Goal: Information Seeking & Learning: Understand process/instructions

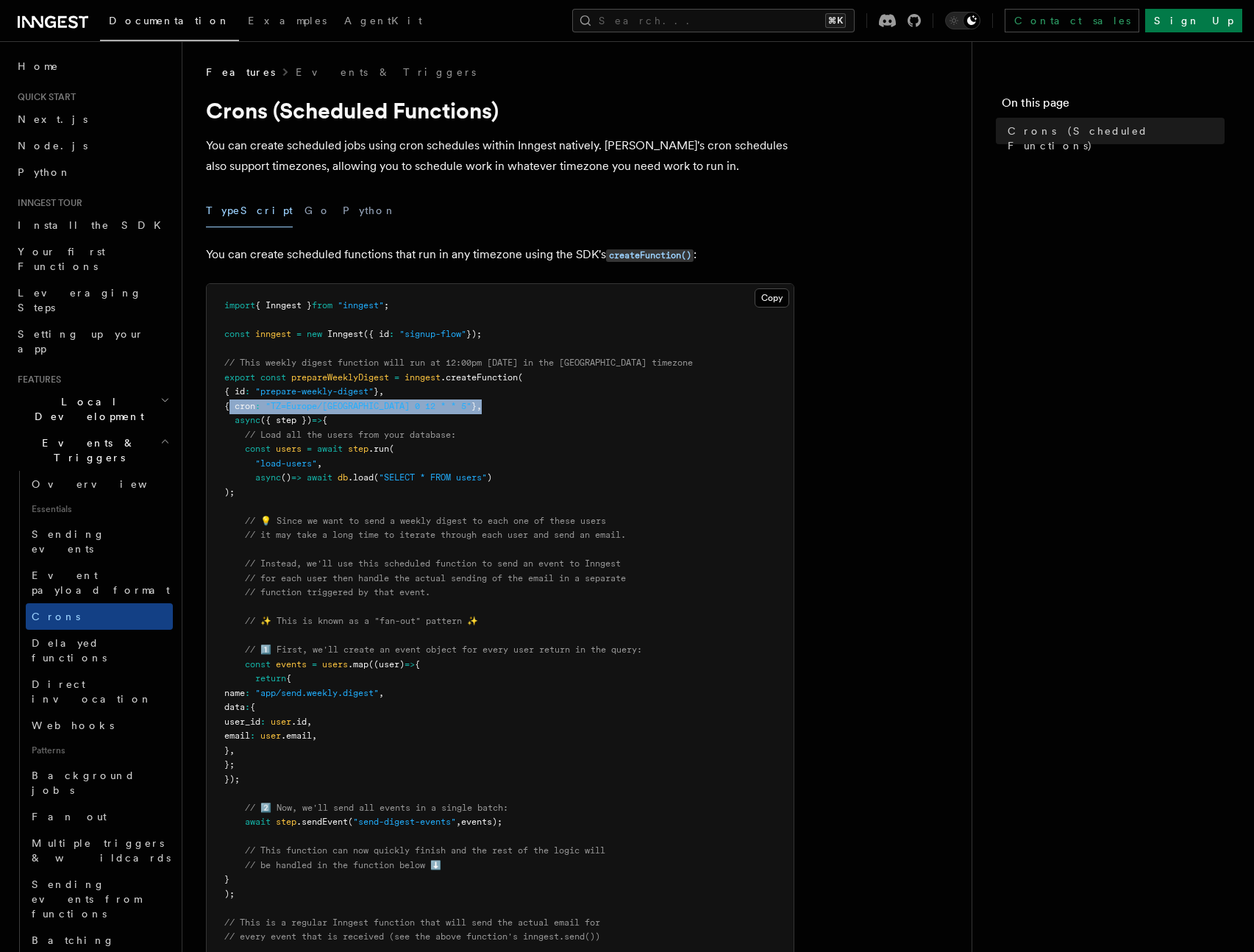
drag, startPoint x: 230, startPoint y: 408, endPoint x: 461, endPoint y: 404, distance: 231.0
click at [461, 404] on pre "import { Inngest } from "inngest" ; const inngest = new Inngest ({ id : "signup…" at bounding box center [500, 736] width 587 height 905
drag, startPoint x: 243, startPoint y: 406, endPoint x: 278, endPoint y: 405, distance: 35.0
click at [278, 405] on span "{ cron : "TZ=Europe/[GEOGRAPHIC_DATA] 0 12 * * 5" } ," at bounding box center [353, 405] width 258 height 10
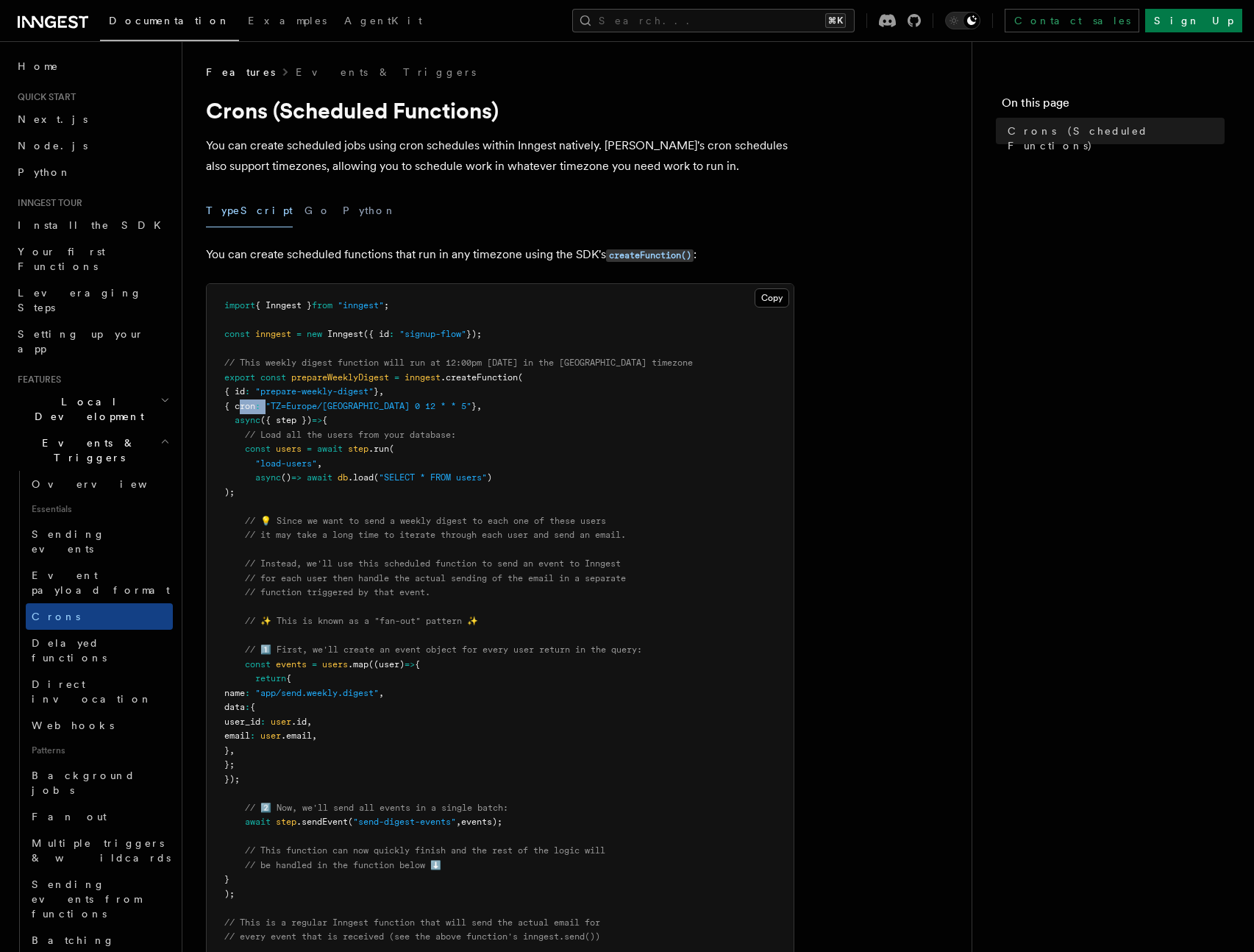
copy span "cron :"
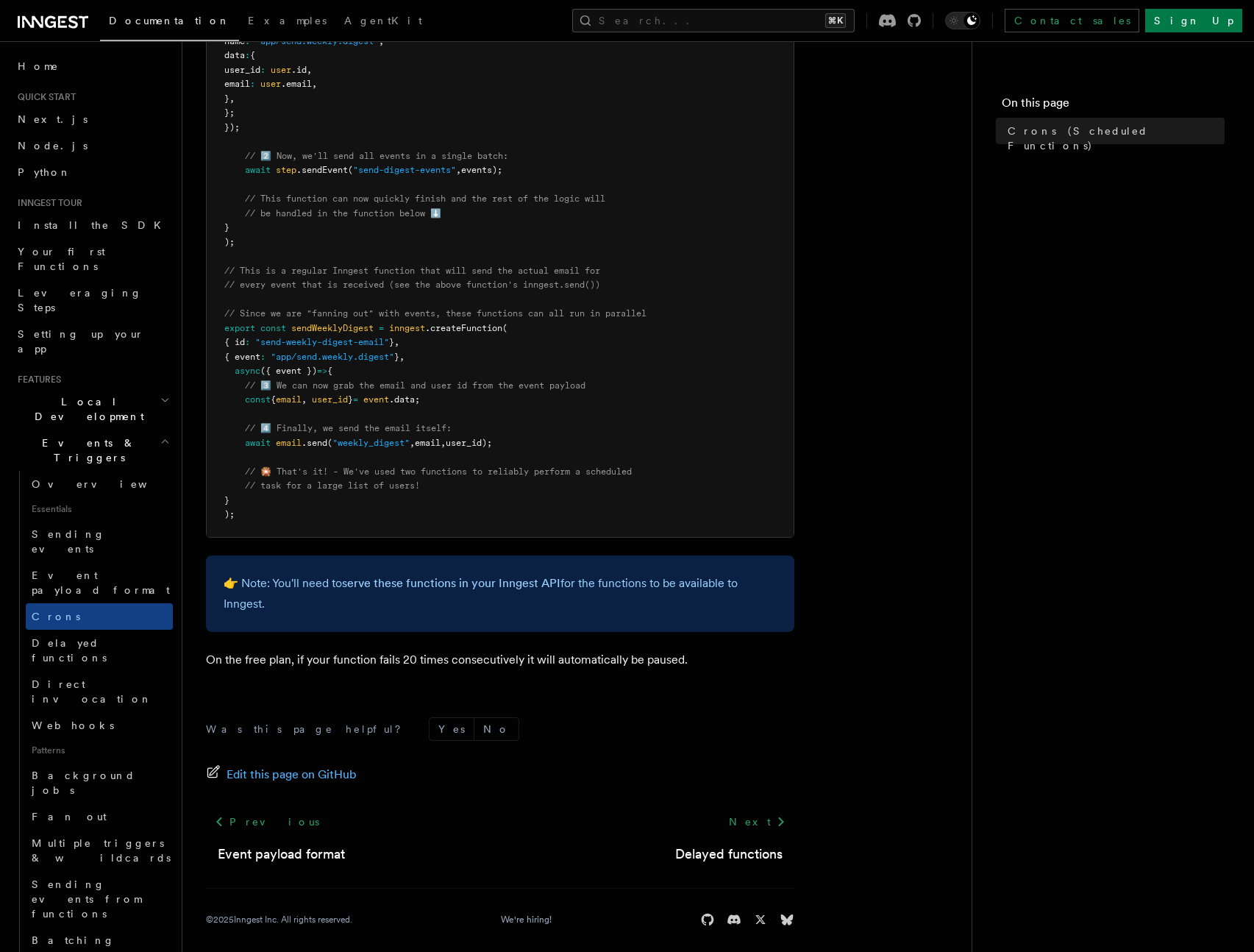
scroll to position [662, 0]
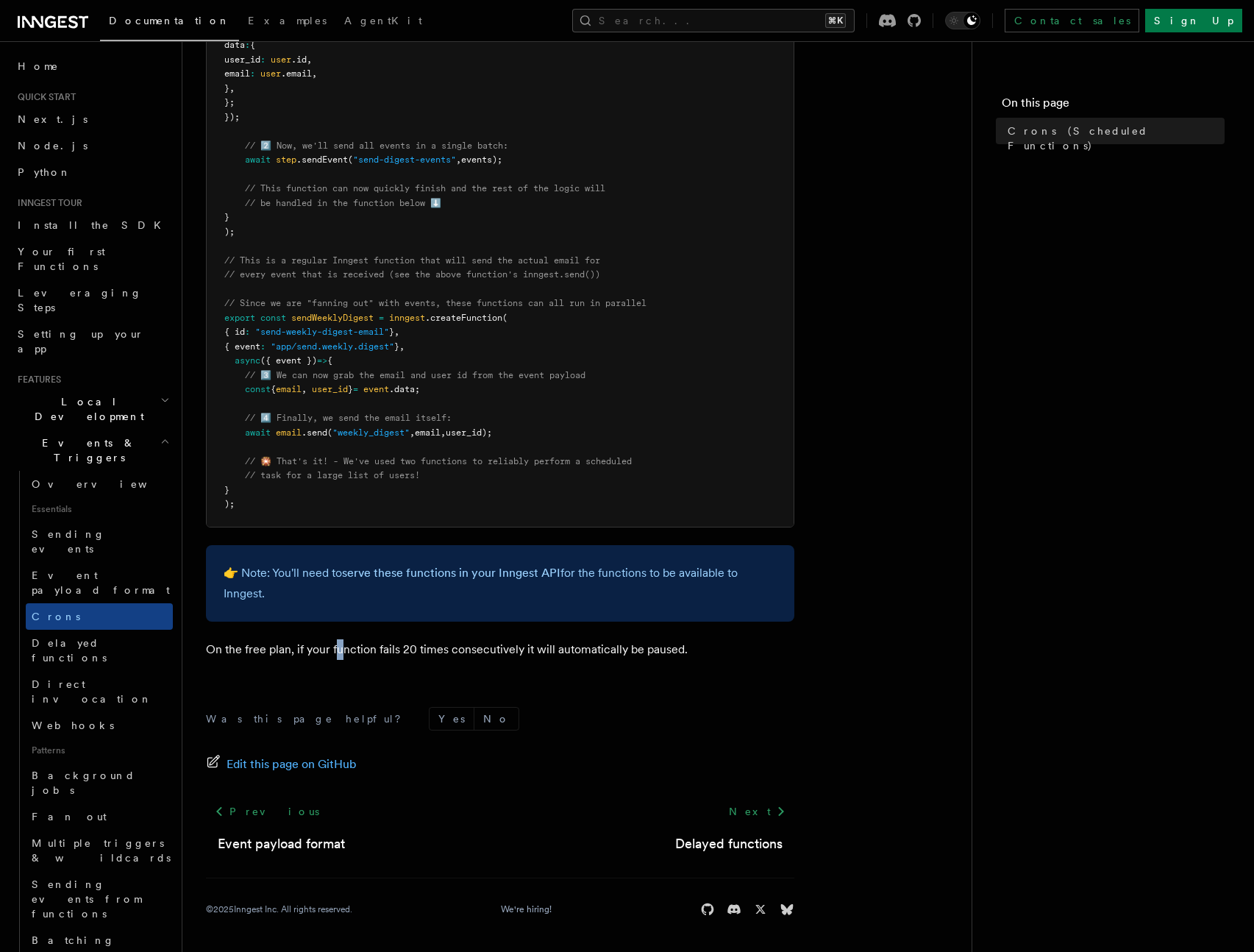
click at [344, 654] on p "On the free plan, if your function fails 20 times consecutively it will automat…" at bounding box center [500, 649] width 589 height 20
drag, startPoint x: 344, startPoint y: 654, endPoint x: 617, endPoint y: 646, distance: 273.1
click at [617, 646] on p "On the free plan, if your function fails 20 times consecutively it will automat…" at bounding box center [500, 649] width 589 height 20
drag, startPoint x: 745, startPoint y: 647, endPoint x: 294, endPoint y: 653, distance: 451.0
click at [294, 653] on p "On the free plan, if your function fails 20 times consecutively it will automat…" at bounding box center [500, 649] width 589 height 20
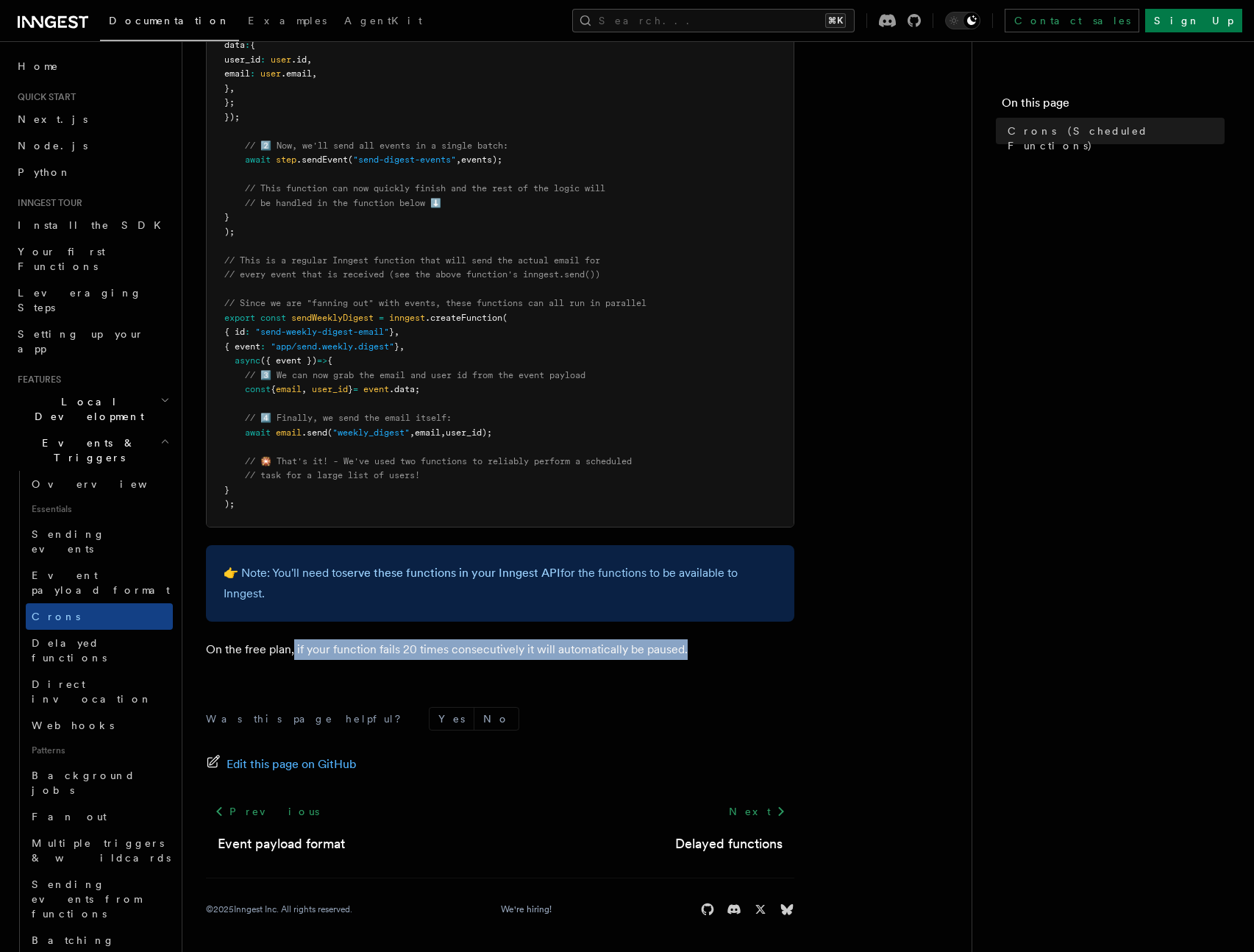
click at [485, 642] on p "On the free plan, if your function fails 20 times consecutively it will automat…" at bounding box center [500, 649] width 589 height 20
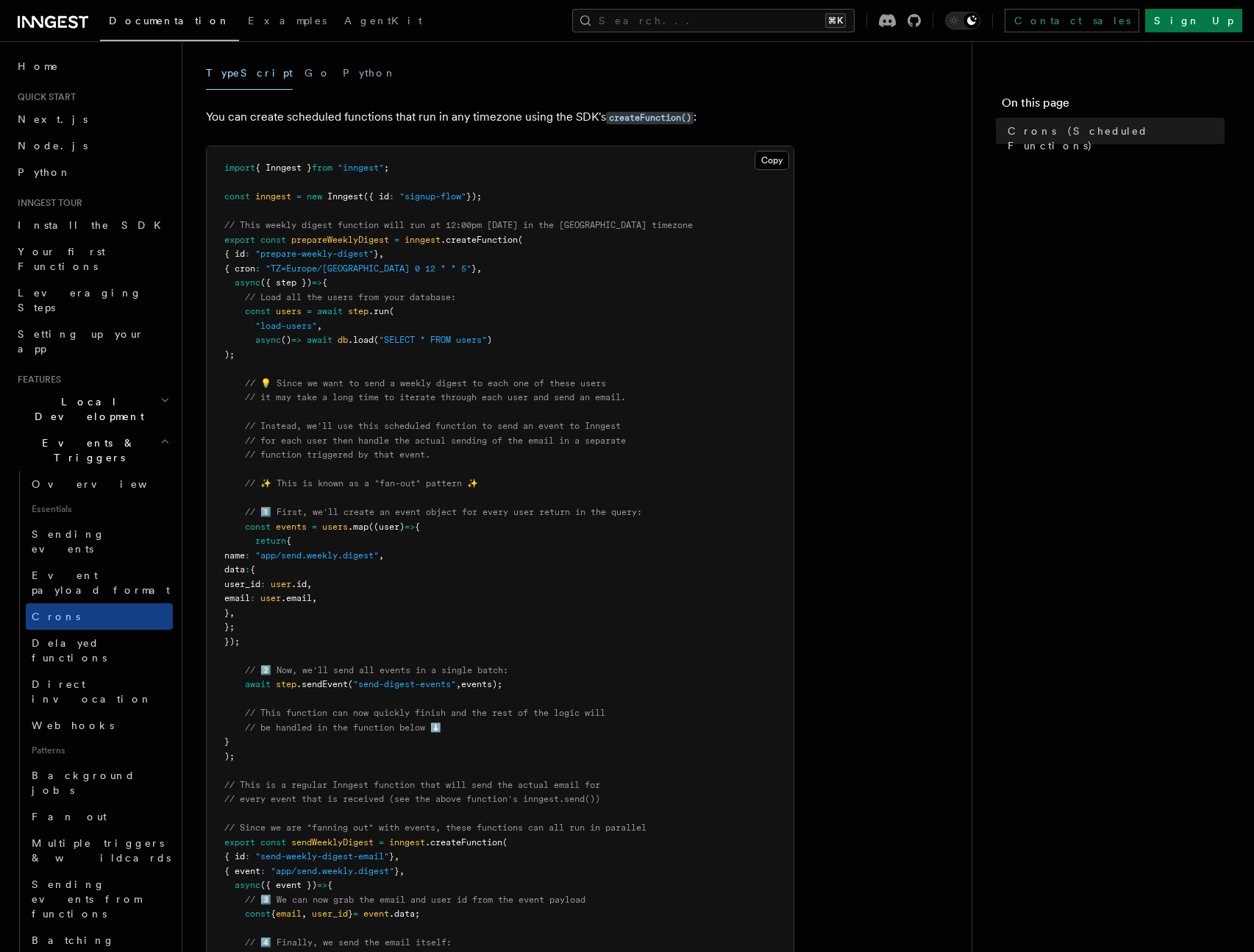
scroll to position [0, 0]
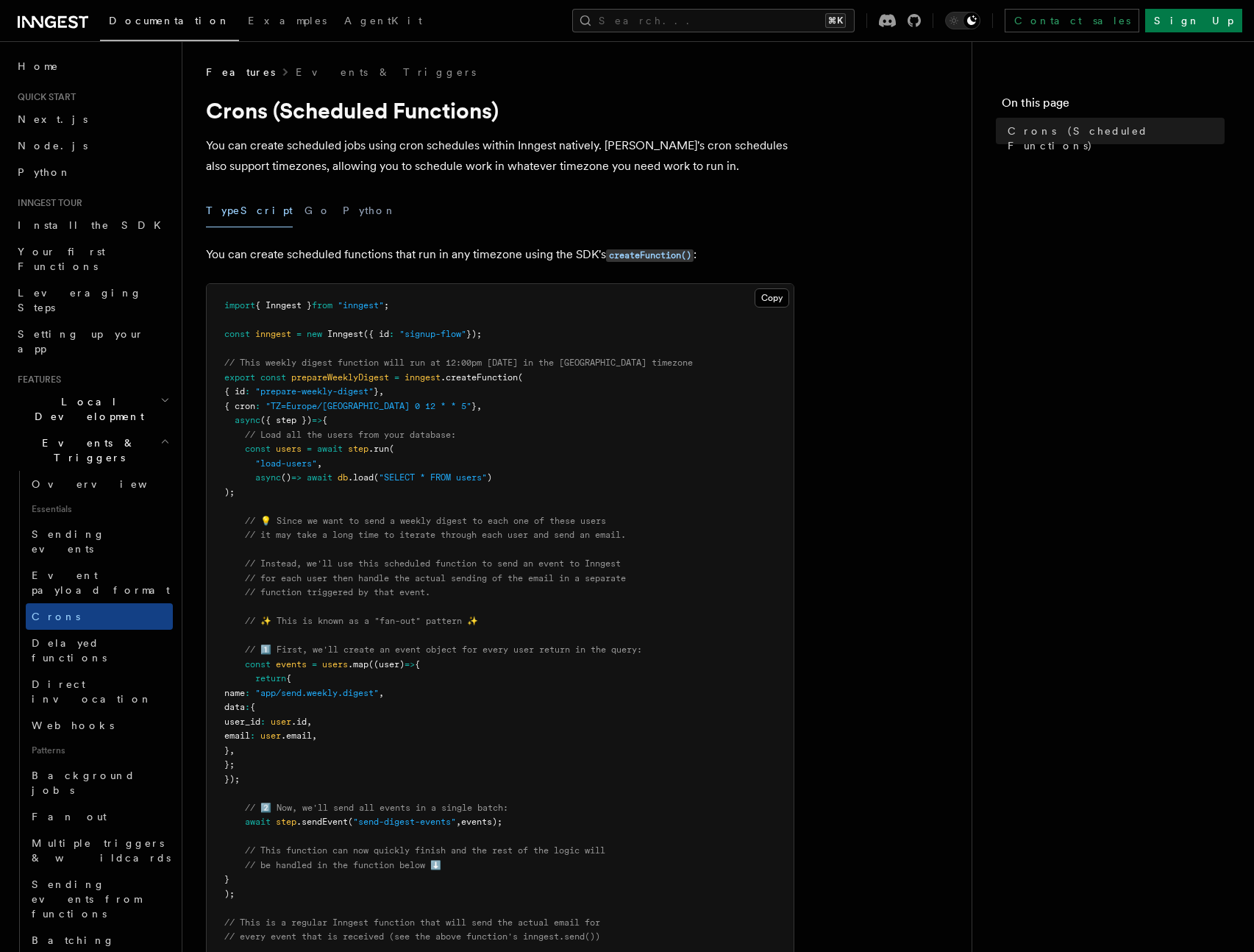
click at [707, 311] on pre "import { Inngest } from "inngest" ; const inngest = new Inngest ({ id : "signup…" at bounding box center [500, 736] width 587 height 905
drag, startPoint x: 366, startPoint y: 404, endPoint x: 423, endPoint y: 401, distance: 57.1
click at [423, 401] on span ""TZ=Europe/[GEOGRAPHIC_DATA] 0 12 * * 5"" at bounding box center [368, 405] width 206 height 10
copy span "0 12 * * 5"
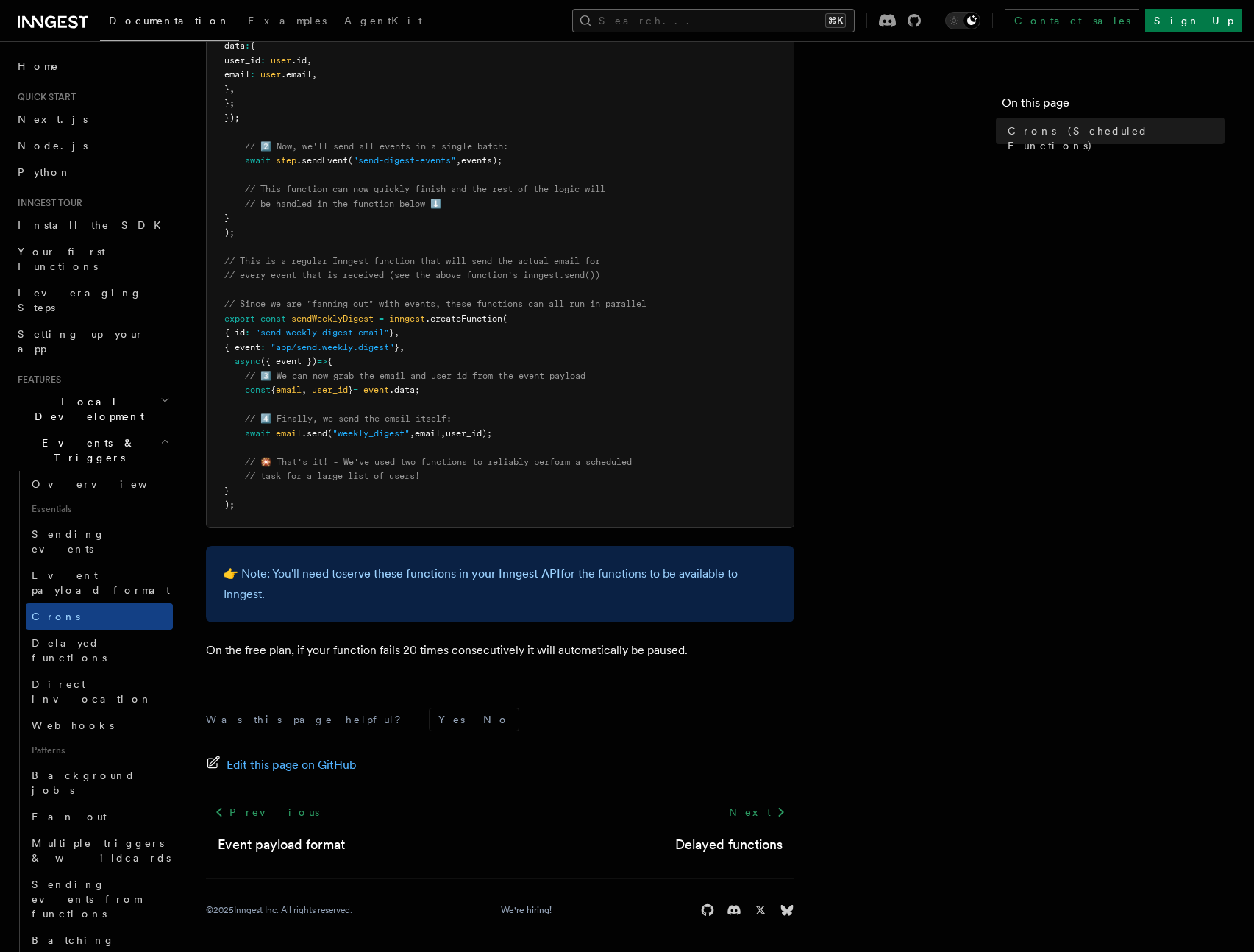
scroll to position [659, 0]
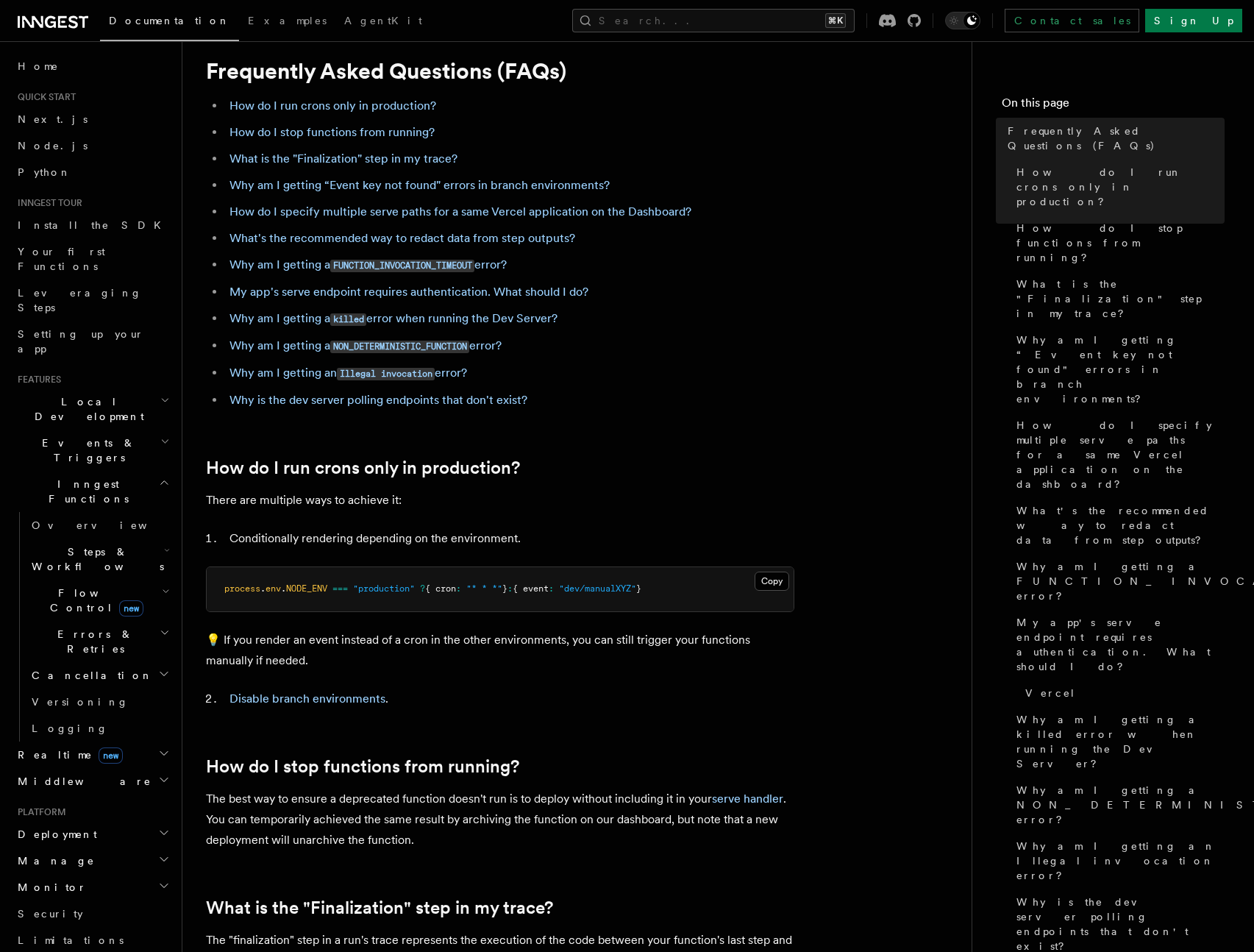
scroll to position [129, 0]
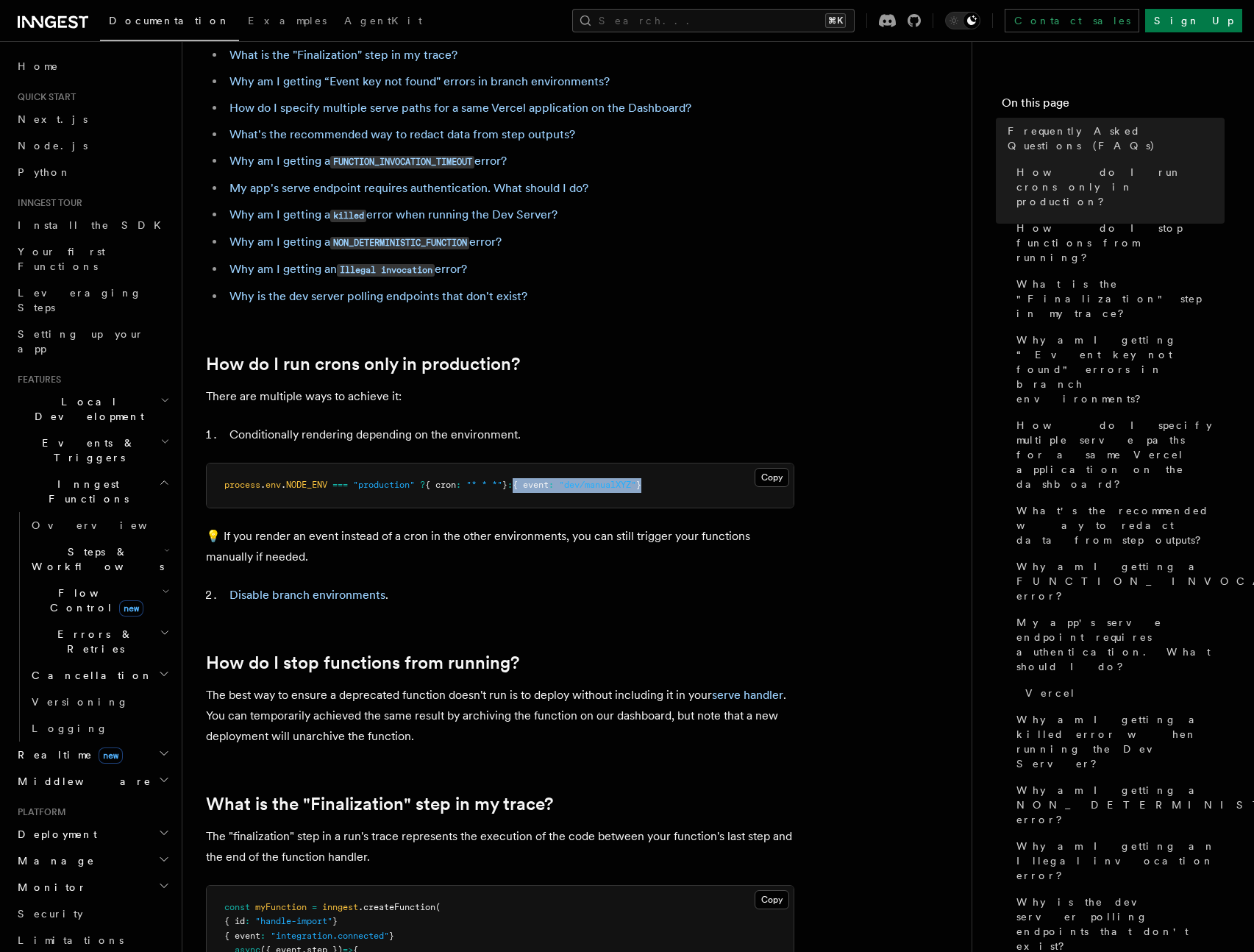
drag, startPoint x: 536, startPoint y: 482, endPoint x: 675, endPoint y: 484, distance: 139.0
click at [641, 484] on span "process . env . NODE_ENV === "production" ? { cron : "* * *" } : { event : "dev…" at bounding box center [433, 484] width 417 height 10
click at [692, 554] on p "💡 If you render an event instead of a cron in the other environments, you can s…" at bounding box center [500, 546] width 589 height 41
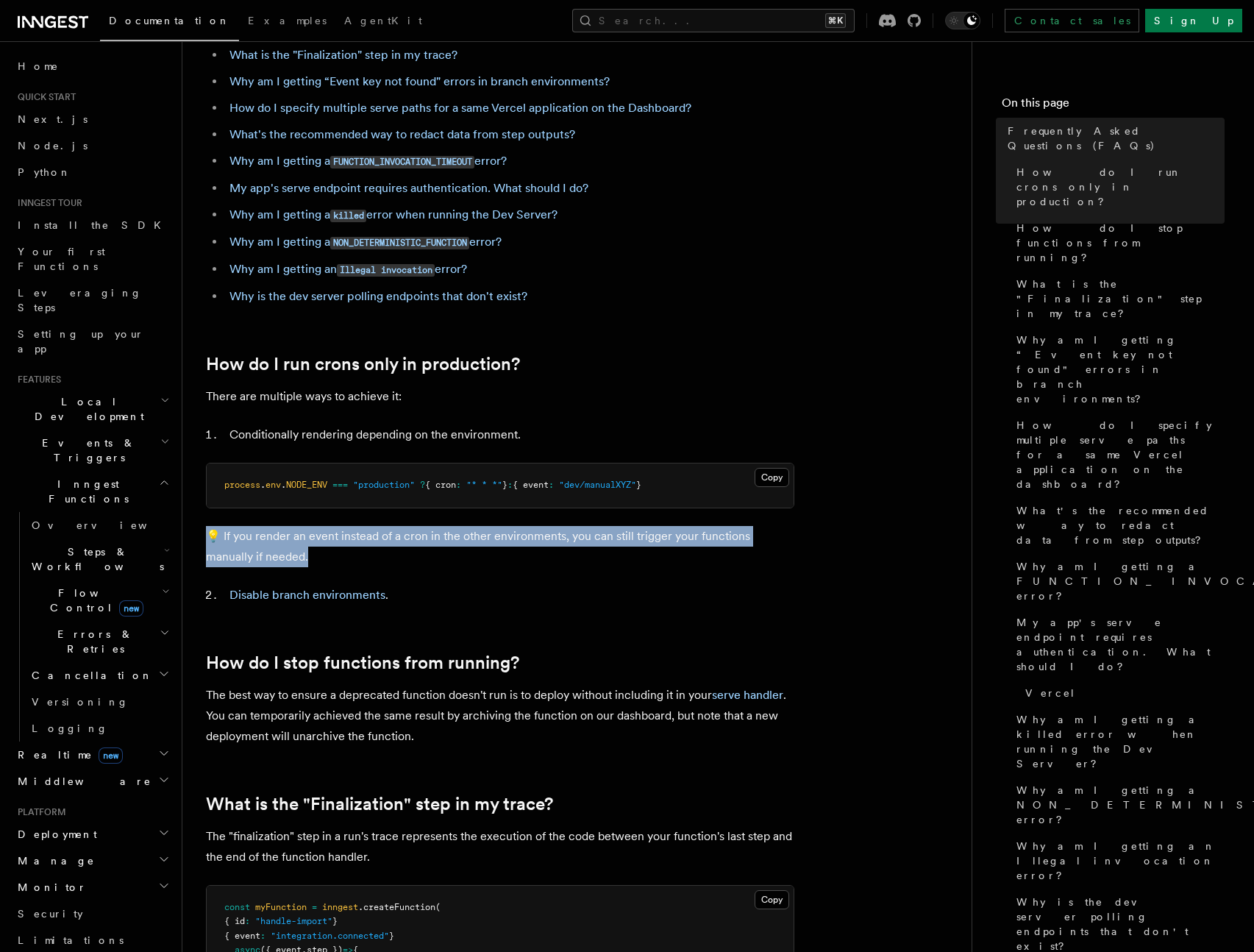
drag, startPoint x: 271, startPoint y: 557, endPoint x: 186, endPoint y: 527, distance: 90.1
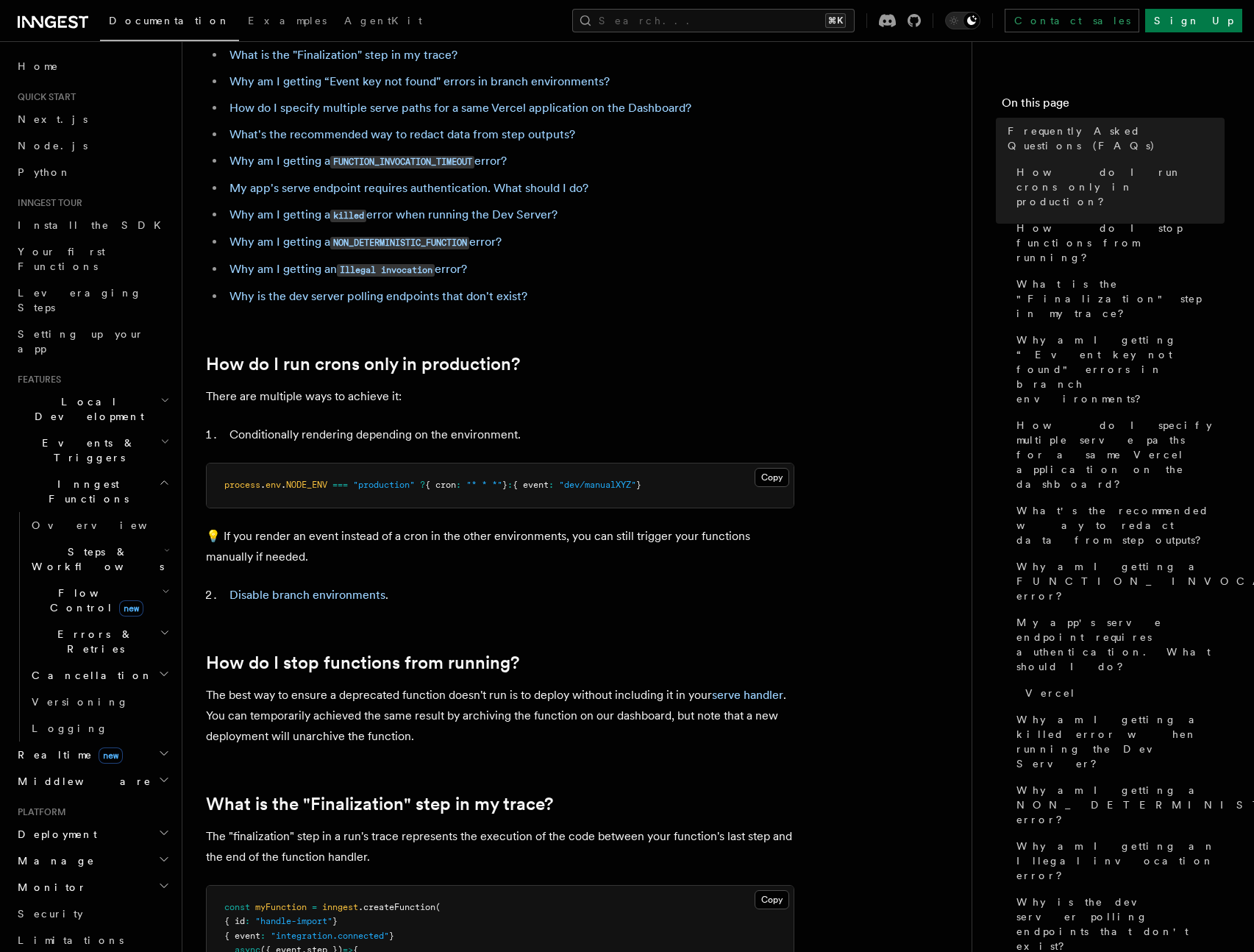
click at [428, 550] on p "💡 If you render an event instead of a cron in the other environments, you can s…" at bounding box center [500, 546] width 589 height 41
click at [340, 596] on link "Disable branch environments" at bounding box center [308, 594] width 156 height 14
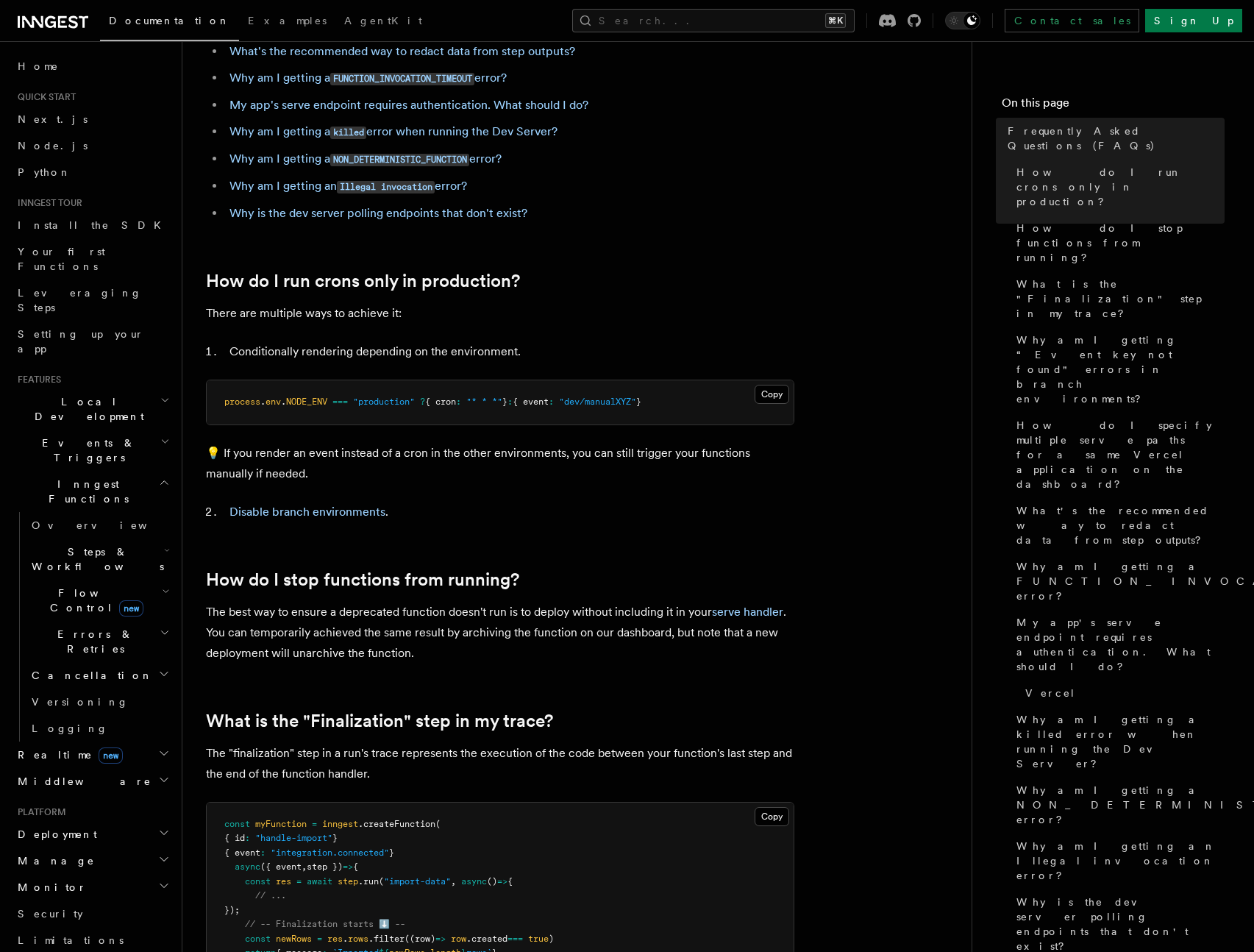
scroll to position [210, 0]
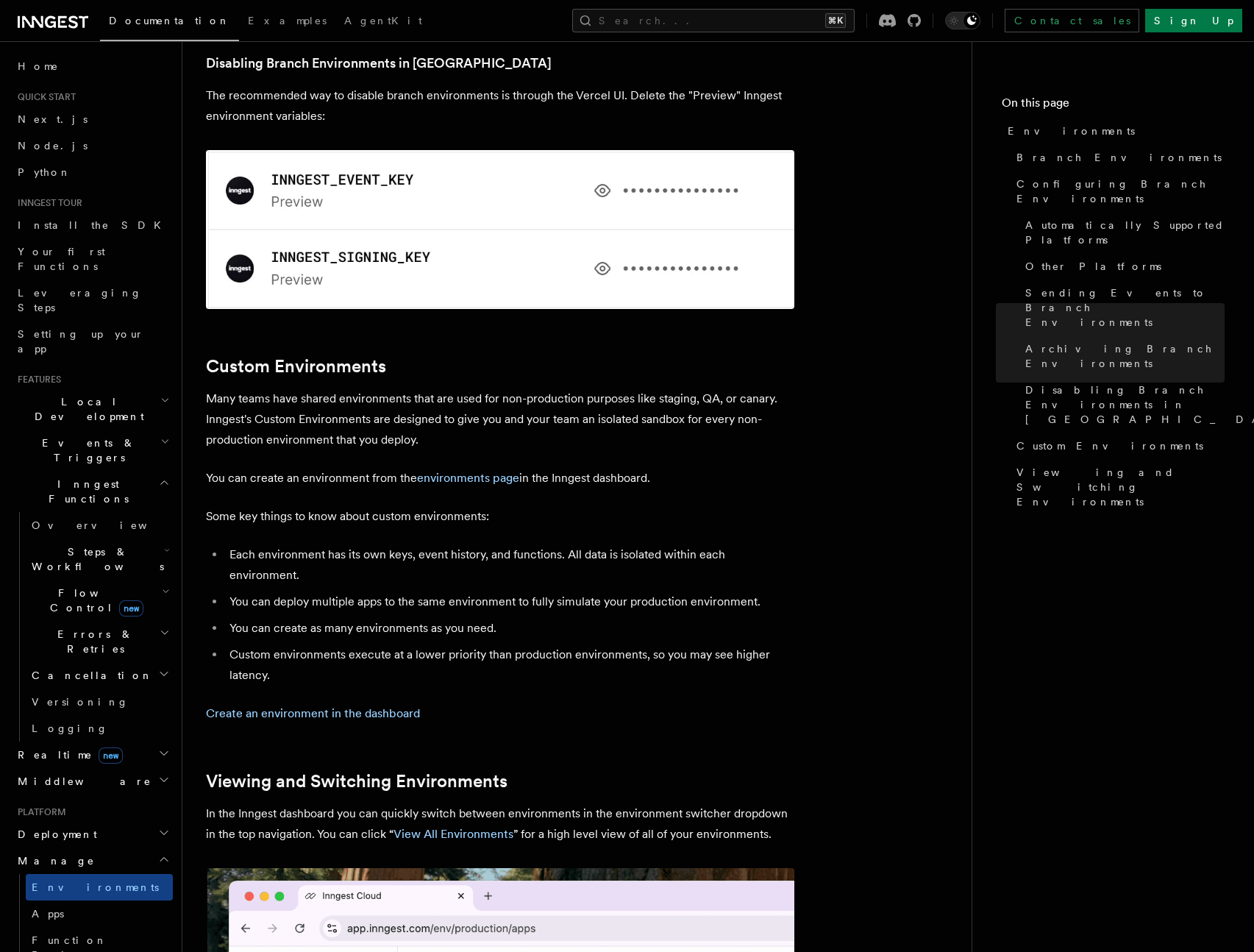
scroll to position [2663, 0]
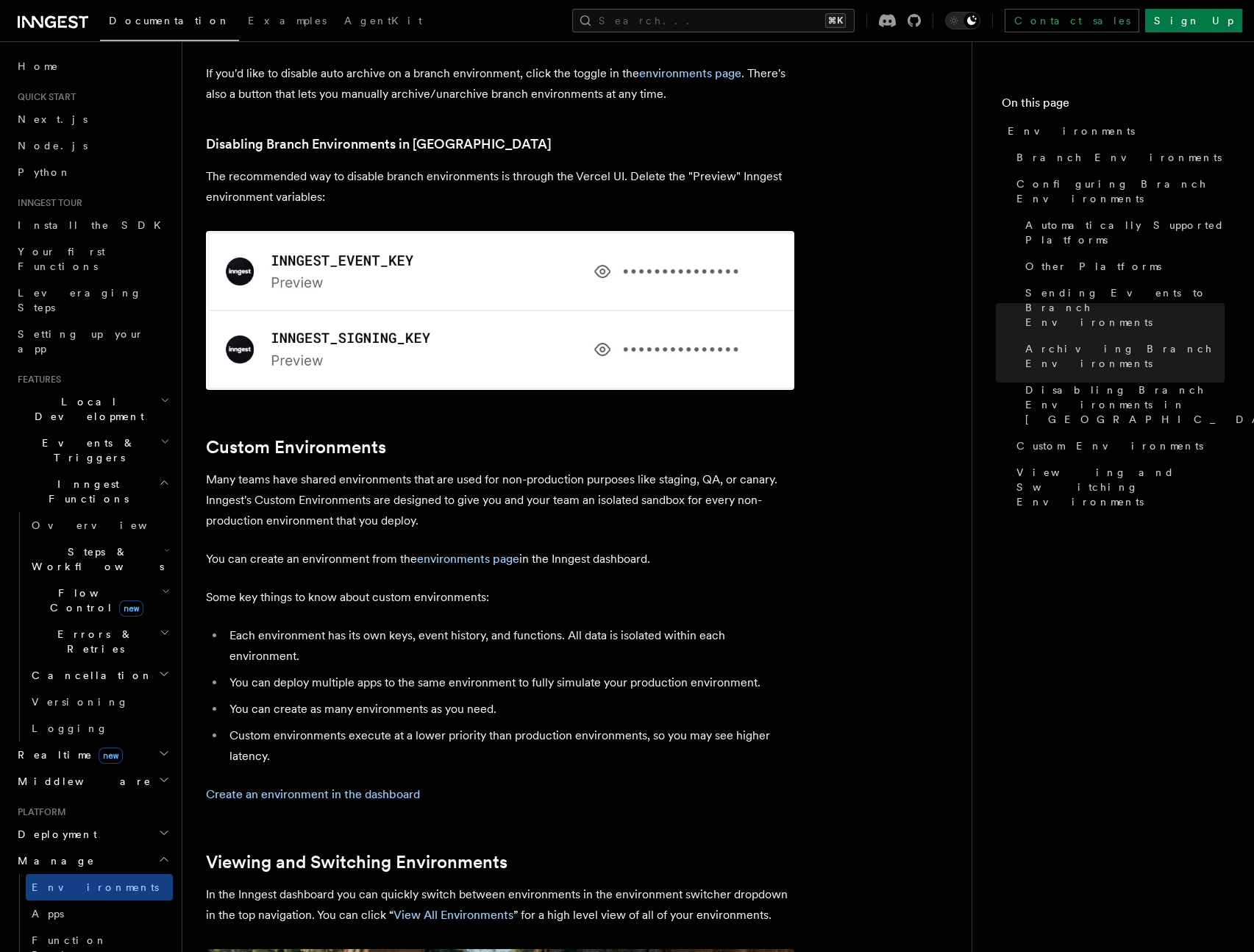
click at [548, 469] on p "Many teams have shared environments that are used for non-production purposes l…" at bounding box center [500, 500] width 589 height 62
